Goal: Task Accomplishment & Management: Manage account settings

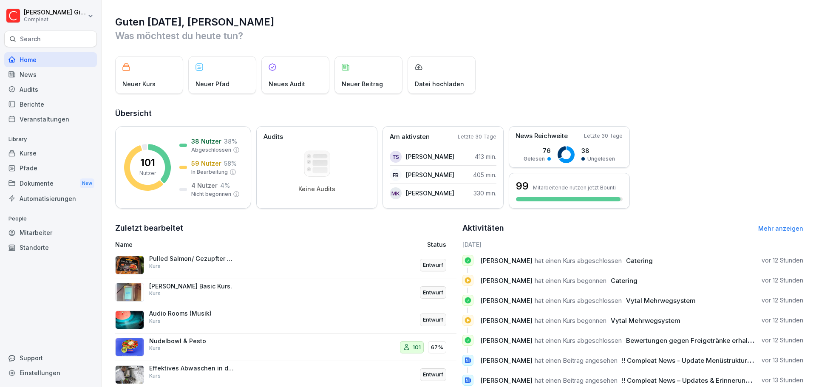
click at [213, 265] on div "Pulled Salmon/ Gezupfter Lachs Kurs" at bounding box center [191, 262] width 85 height 15
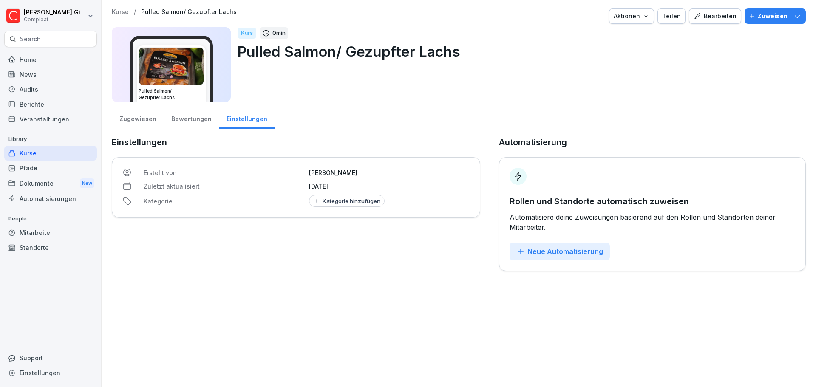
click at [698, 16] on icon "button" at bounding box center [698, 16] width 8 height 8
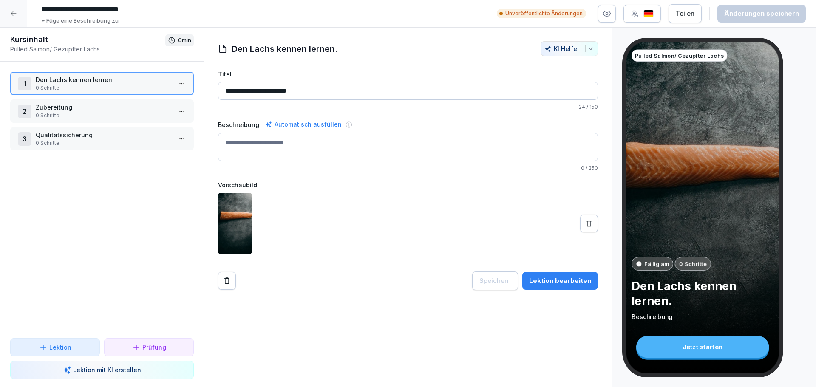
click at [114, 110] on p "Zubereitung" at bounding box center [104, 107] width 136 height 9
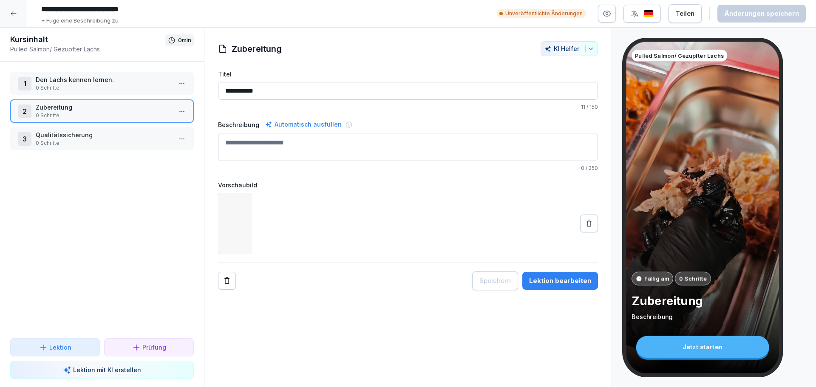
click at [109, 146] on p "0 Schritte" at bounding box center [104, 143] width 136 height 8
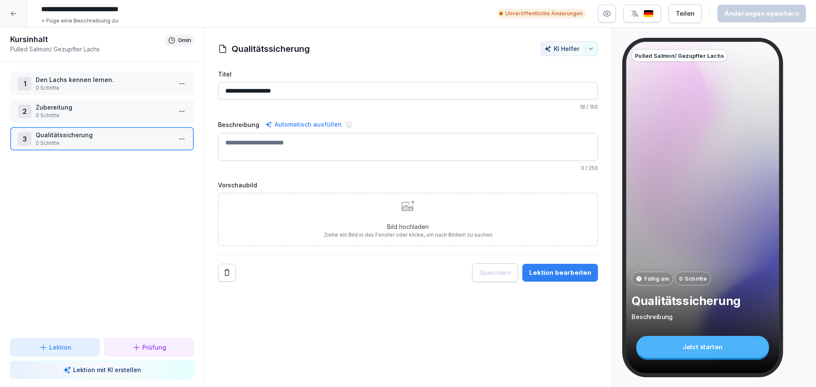
click at [108, 82] on p "Den Lachs kennen lernen." at bounding box center [104, 79] width 136 height 9
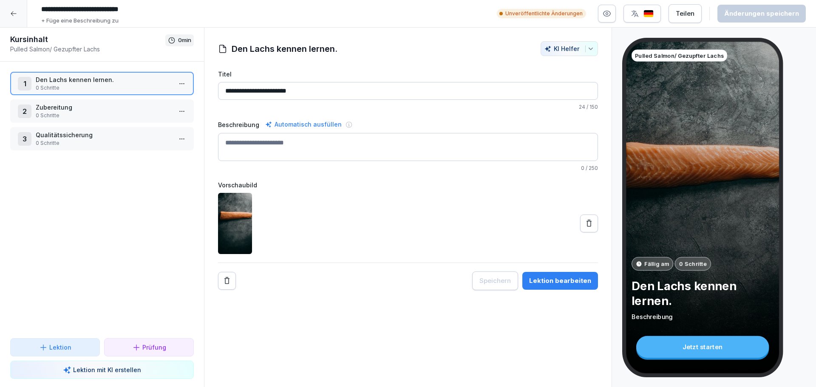
click at [14, 7] on div at bounding box center [13, 13] width 27 height 27
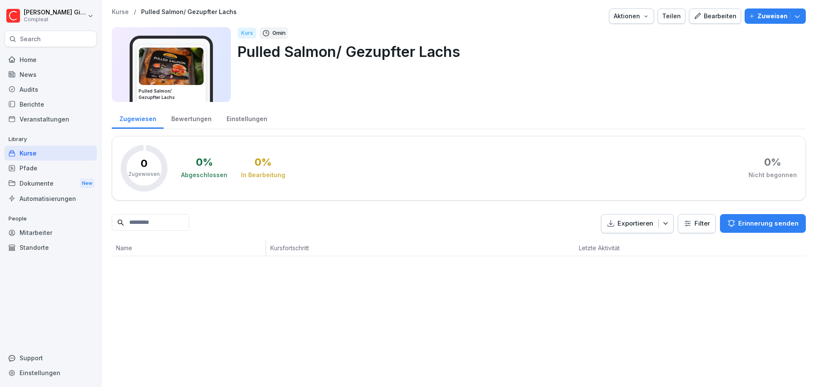
click at [54, 147] on div "Kurse" at bounding box center [50, 153] width 93 height 15
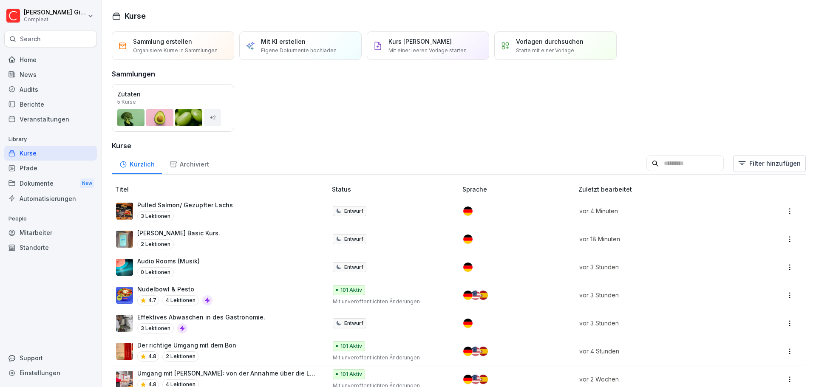
click at [254, 269] on div "Audio Rooms (Musik) 0 Lektionen" at bounding box center [217, 267] width 202 height 21
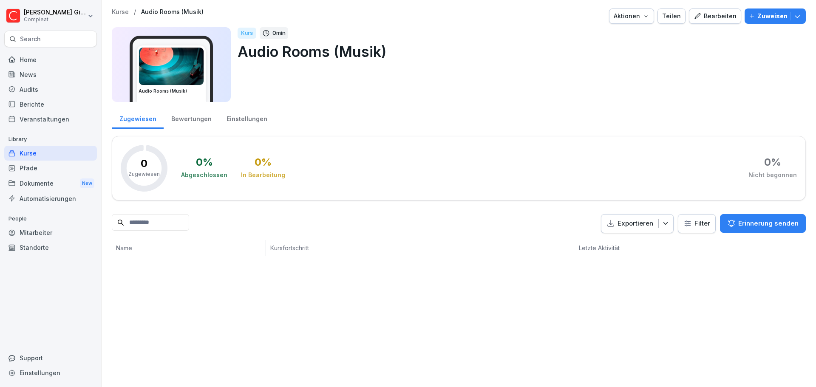
click at [694, 14] on icon "button" at bounding box center [698, 16] width 8 height 8
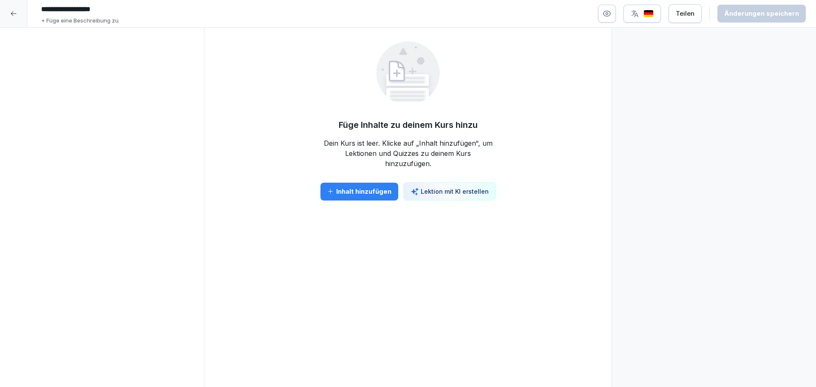
click at [10, 19] on div at bounding box center [13, 13] width 27 height 27
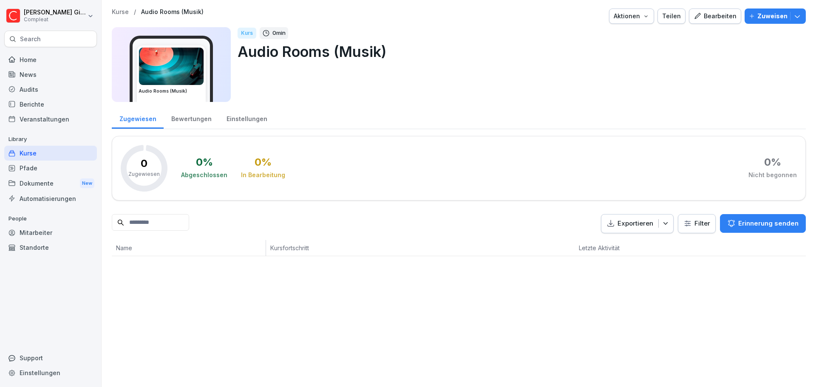
click at [49, 152] on div "Kurse" at bounding box center [50, 153] width 93 height 15
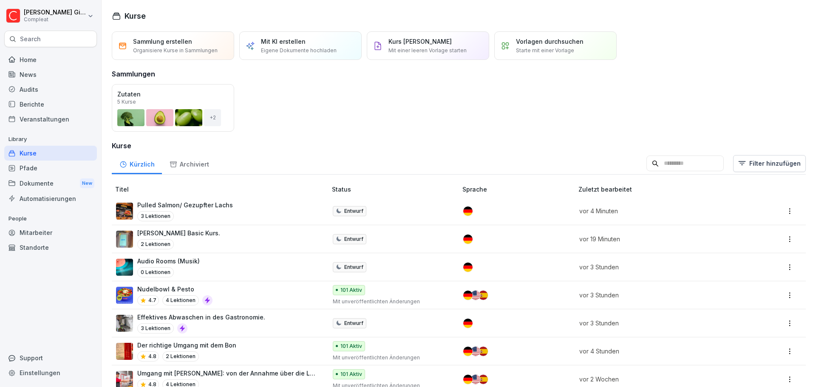
click at [292, 245] on div "Sato Drucker Basic Kurs. 2 Lektionen" at bounding box center [217, 239] width 202 height 21
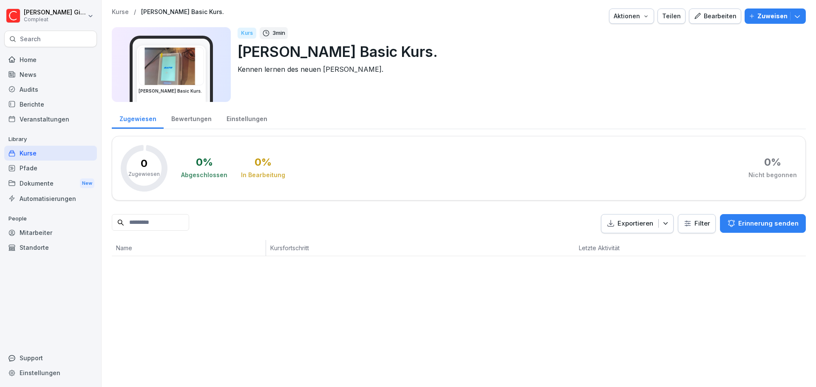
click at [713, 18] on div "Bearbeiten" at bounding box center [715, 15] width 43 height 9
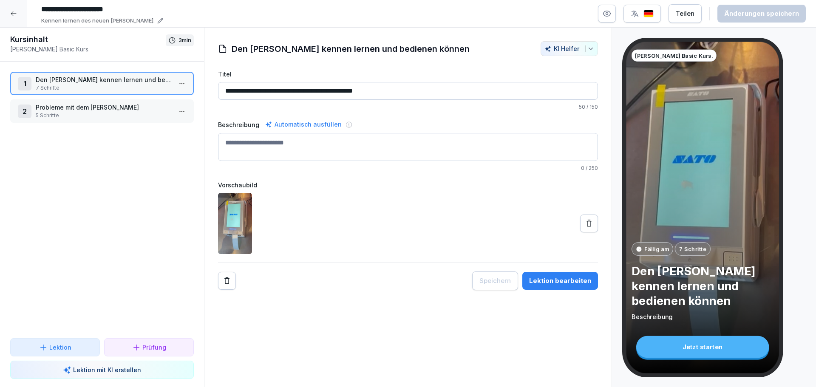
click at [6, 12] on div at bounding box center [13, 13] width 27 height 27
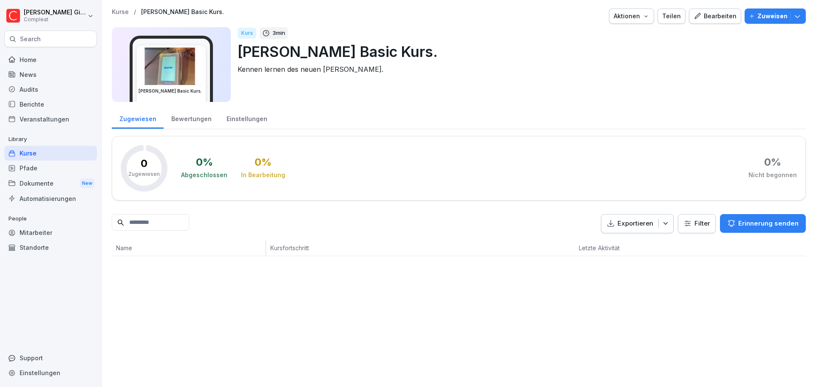
click at [51, 153] on div "Kurse" at bounding box center [50, 153] width 93 height 15
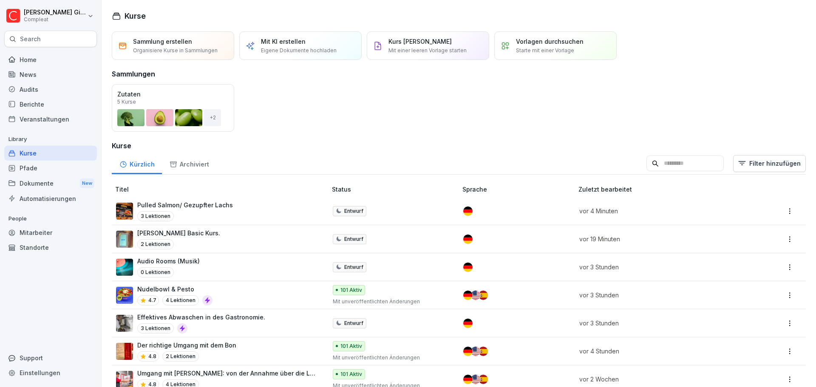
click at [37, 149] on div "Kurse" at bounding box center [50, 153] width 93 height 15
click at [43, 144] on p "Library" at bounding box center [50, 140] width 93 height 14
click at [41, 150] on div "Kurse" at bounding box center [50, 153] width 93 height 15
drag, startPoint x: 148, startPoint y: 74, endPoint x: 108, endPoint y: 73, distance: 40.0
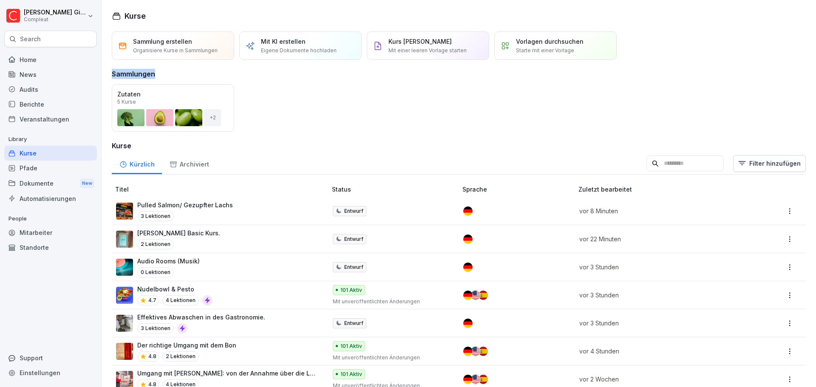
click at [124, 67] on div "Sammlungen" at bounding box center [459, 72] width 694 height 14
drag, startPoint x: 124, startPoint y: 71, endPoint x: 102, endPoint y: 71, distance: 22.5
click at [278, 99] on div "Öffnen Zutaten 5 Kurse + 2" at bounding box center [459, 108] width 694 height 48
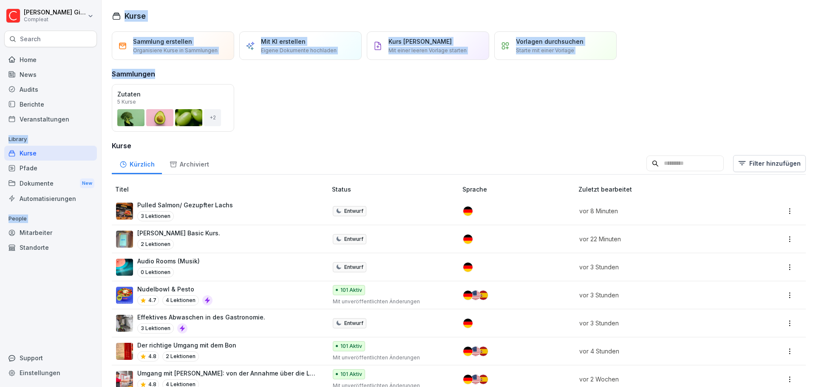
drag, startPoint x: 165, startPoint y: 71, endPoint x: 91, endPoint y: 72, distance: 73.5
click at [91, 72] on div "Kevin Gimpel Compleat Search Home News Audits Berichte Veranstaltungen Library …" at bounding box center [408, 193] width 816 height 387
click at [167, 74] on div "Sammlungen" at bounding box center [459, 72] width 694 height 14
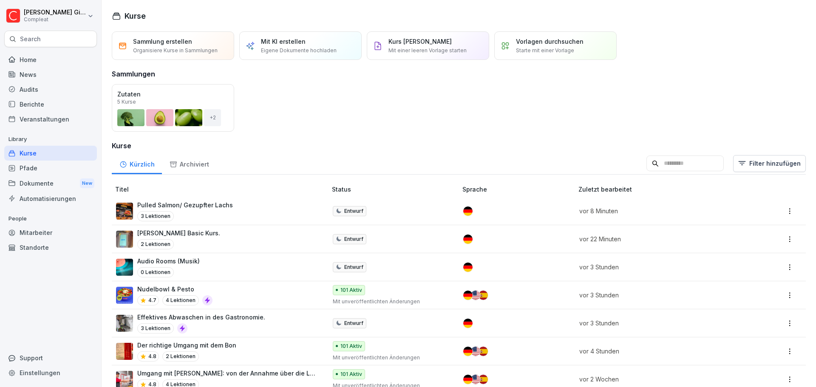
click at [0, 0] on div "Öffnen" at bounding box center [0, 0] width 0 height 0
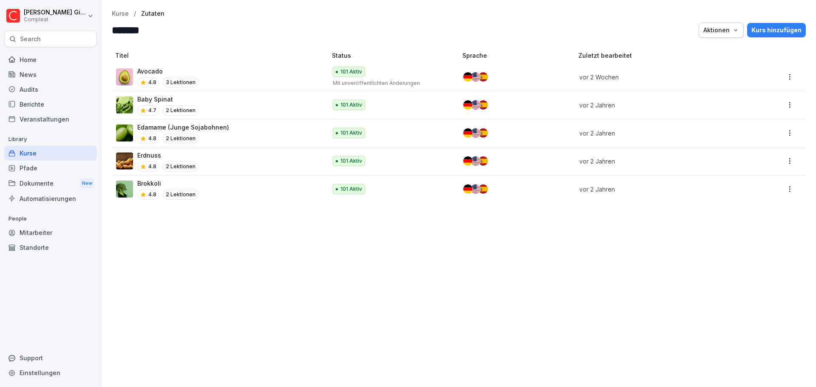
click at [119, 9] on div "Kurse / Zutaten ******* Aktionen Kurs hinzufügen Titel Status Sprache Zuletzt b…" at bounding box center [459, 193] width 714 height 387
click at [121, 13] on p "Kurse" at bounding box center [120, 13] width 17 height 7
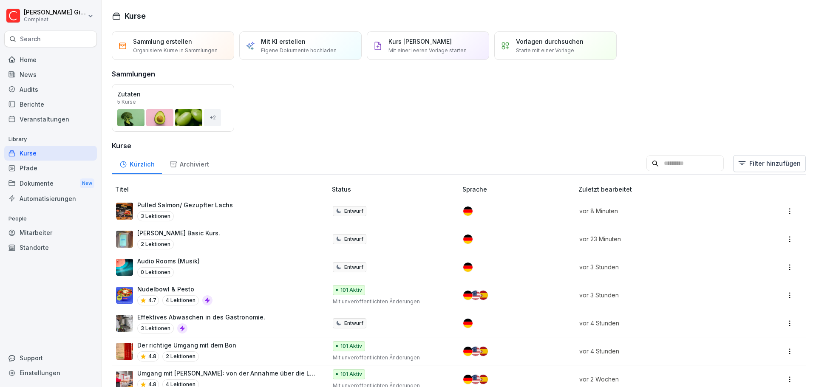
click at [0, 0] on div "Öffnen" at bounding box center [0, 0] width 0 height 0
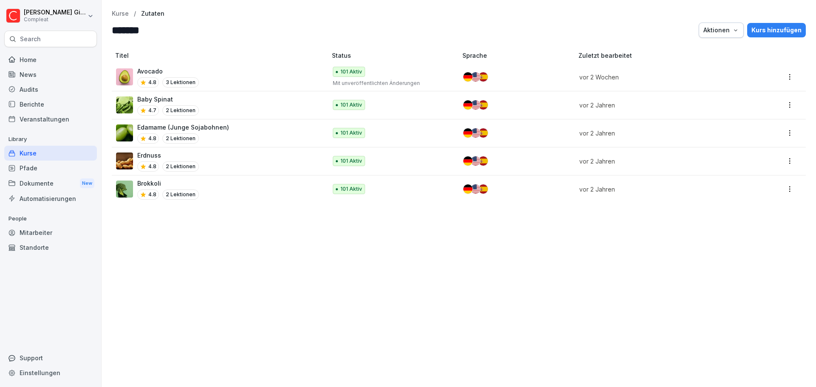
click at [122, 12] on p "Kurse" at bounding box center [120, 13] width 17 height 7
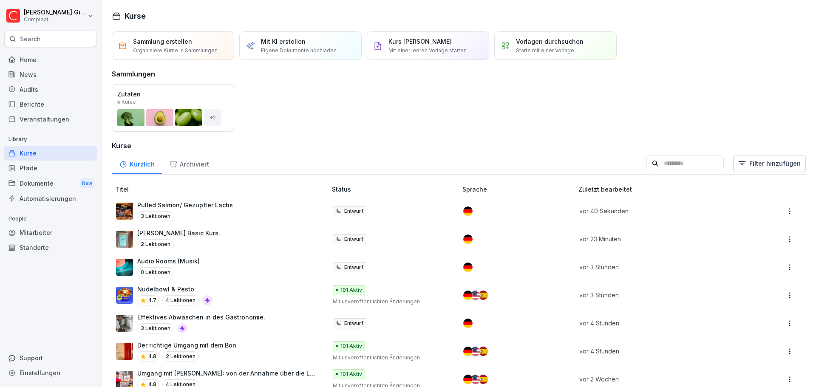
click at [0, 0] on div "Öffnen" at bounding box center [0, 0] width 0 height 0
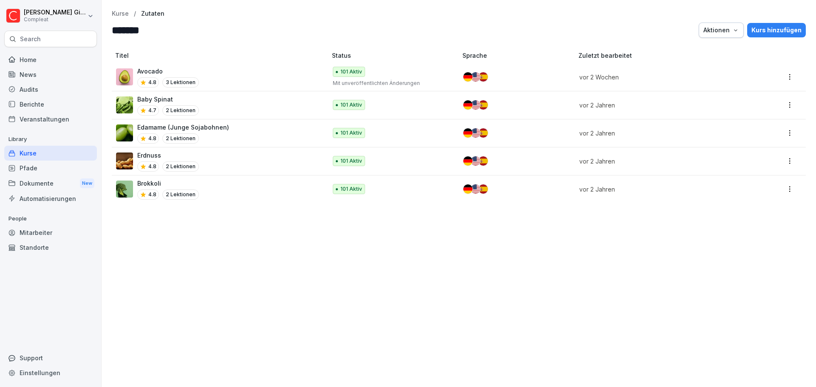
click at [124, 15] on p "Kurse" at bounding box center [120, 13] width 17 height 7
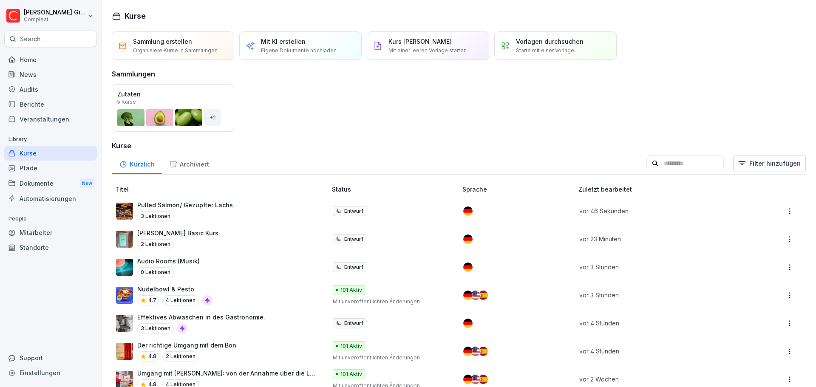
click at [43, 164] on div "Pfade" at bounding box center [50, 168] width 93 height 15
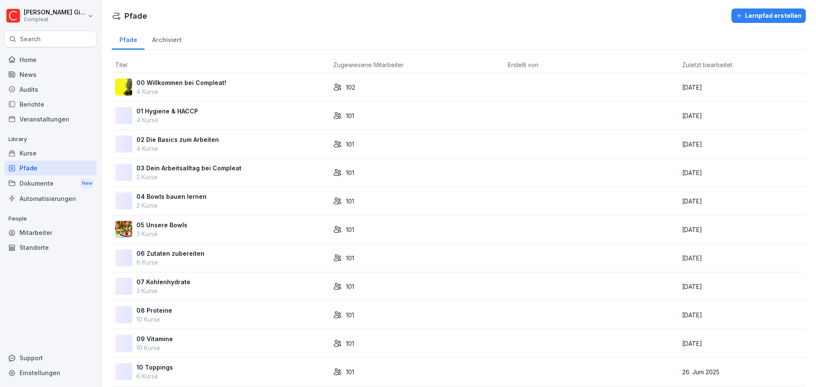
click at [216, 286] on div "07 Kohlenhydrate 3 Kurse" at bounding box center [220, 287] width 211 height 18
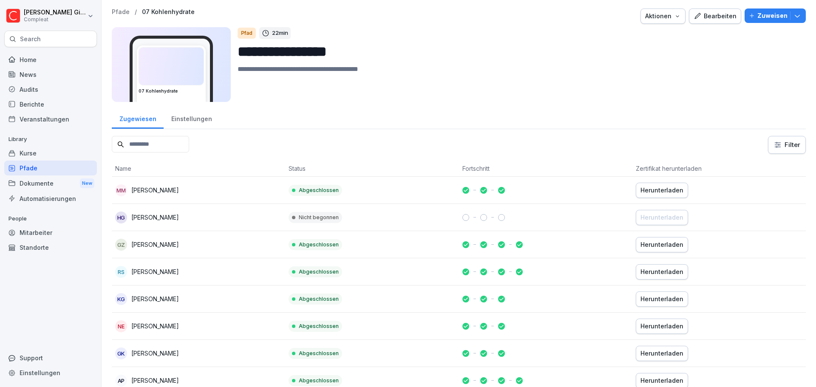
click at [714, 17] on div "Bearbeiten" at bounding box center [715, 15] width 43 height 9
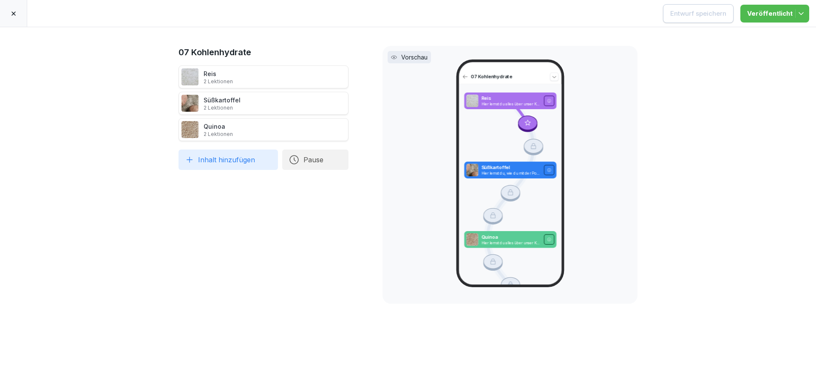
scroll to position [24, 0]
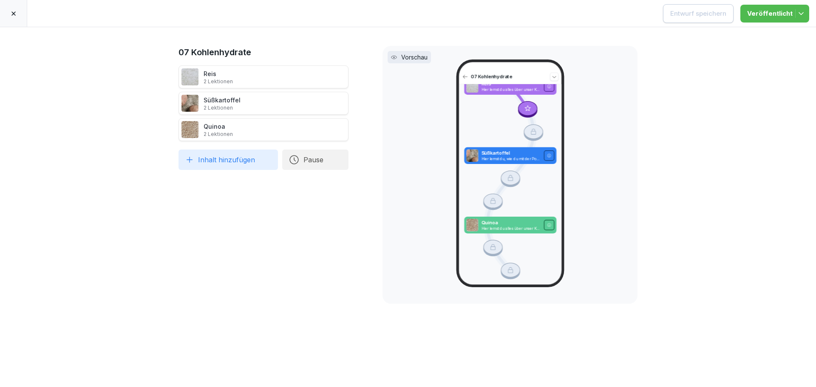
click at [11, 17] on icon at bounding box center [13, 13] width 7 height 7
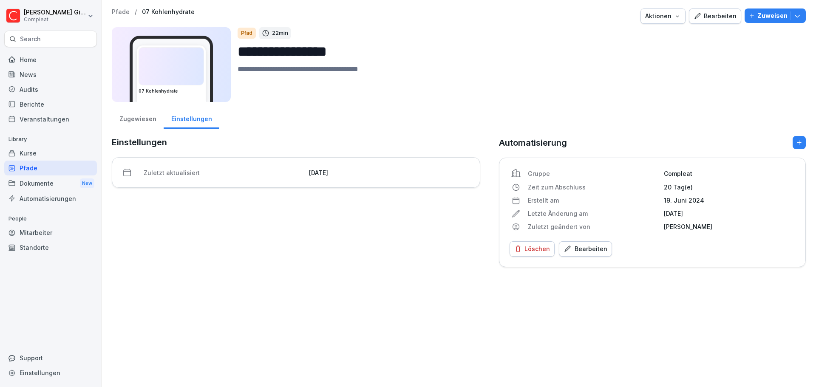
click at [47, 60] on div "Home" at bounding box center [50, 59] width 93 height 15
